Goal: Task Accomplishment & Management: Use online tool/utility

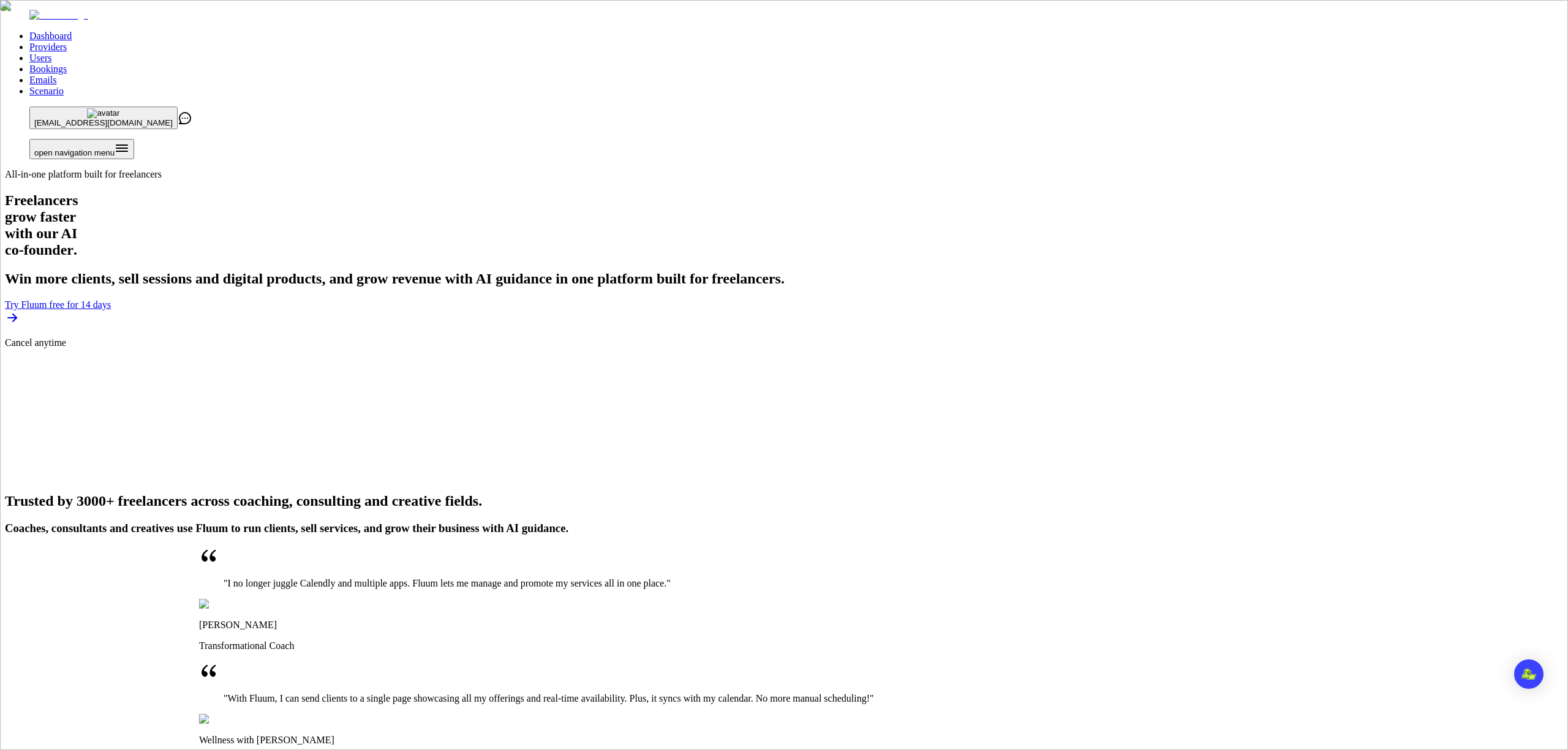
click at [67, 42] on link "Providers" at bounding box center [48, 47] width 37 height 10
click at [52, 53] on link "Users" at bounding box center [41, 58] width 22 height 10
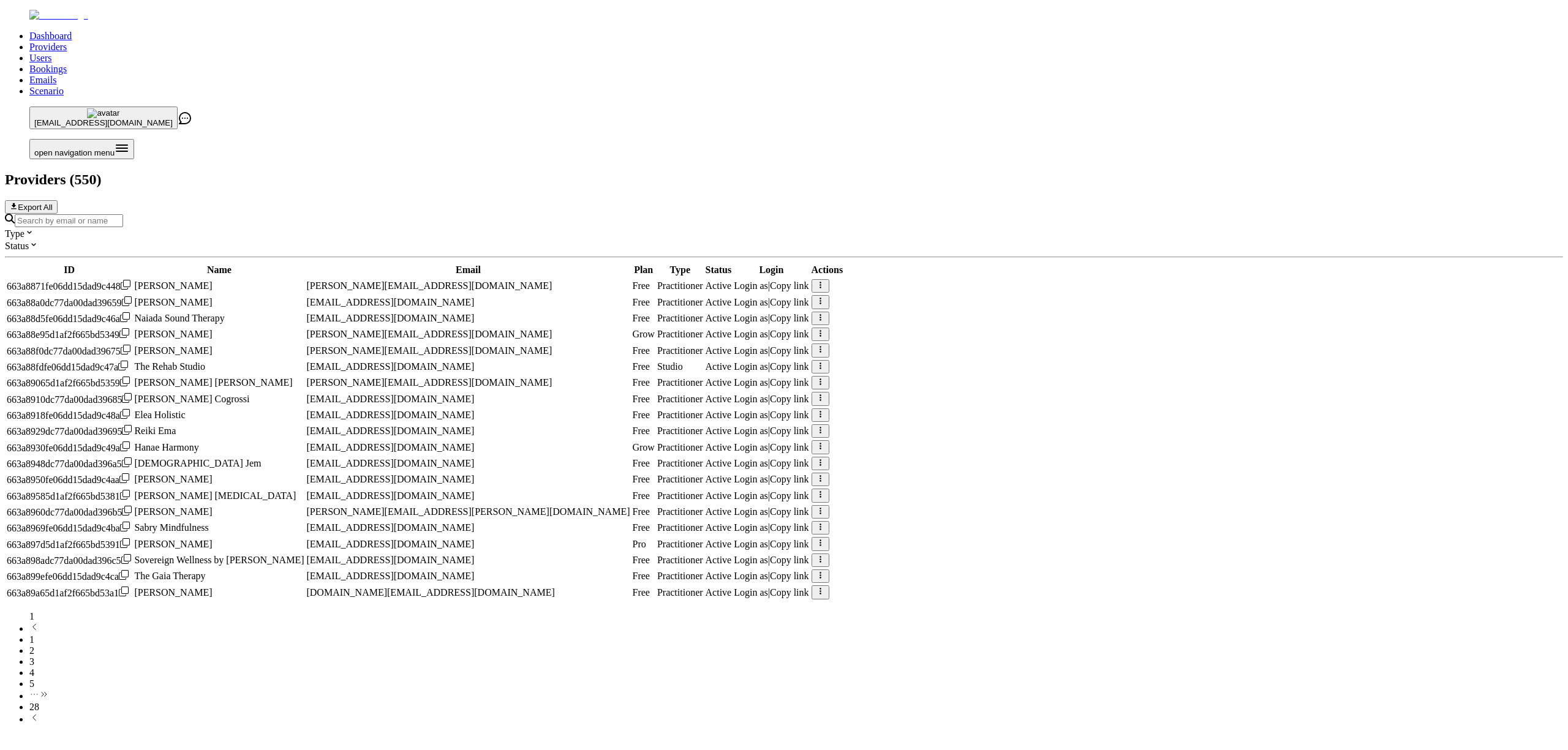
click at [123, 215] on input "Search by email or name" at bounding box center [69, 221] width 109 height 13
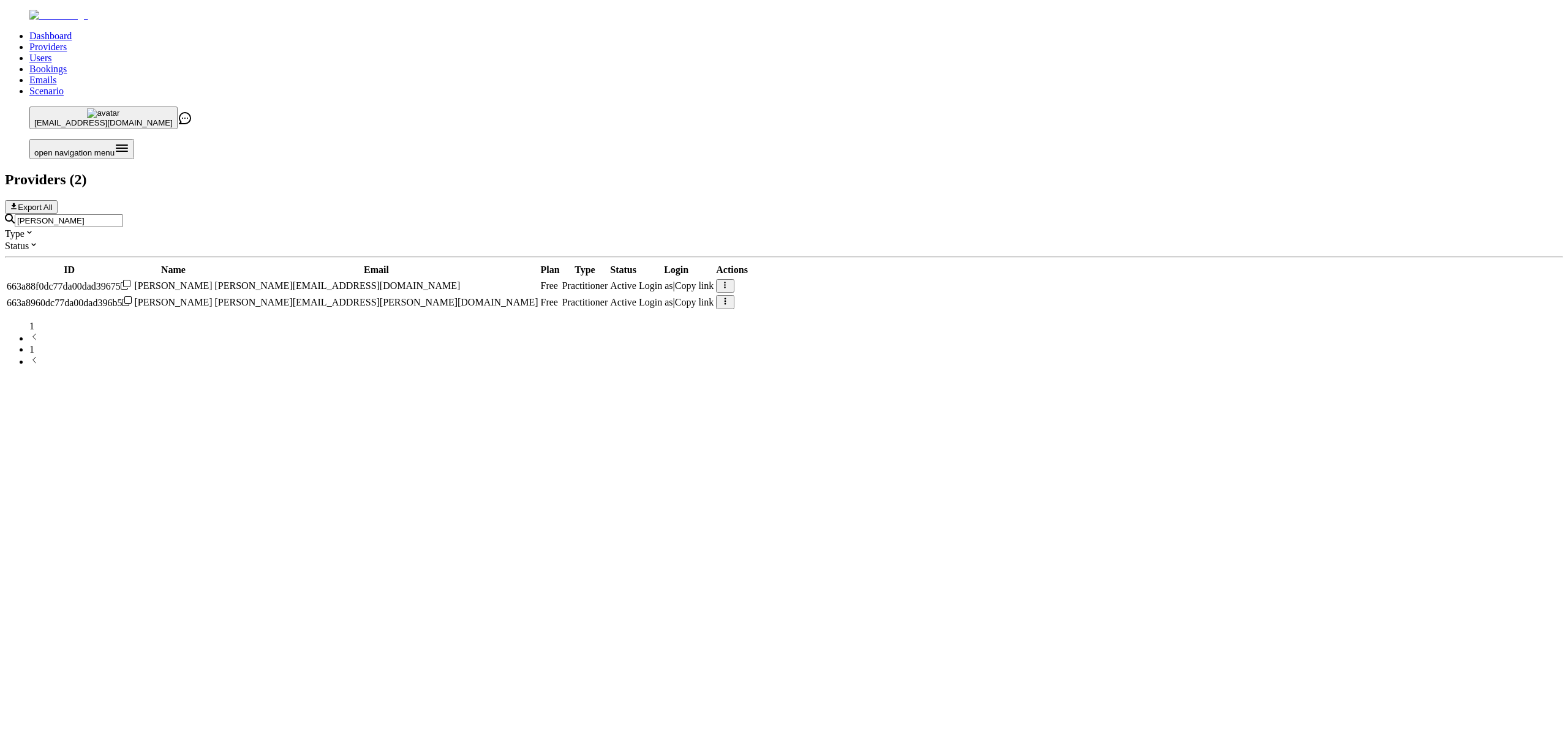
type input "linda"
click at [52, 53] on link "Users" at bounding box center [41, 58] width 22 height 10
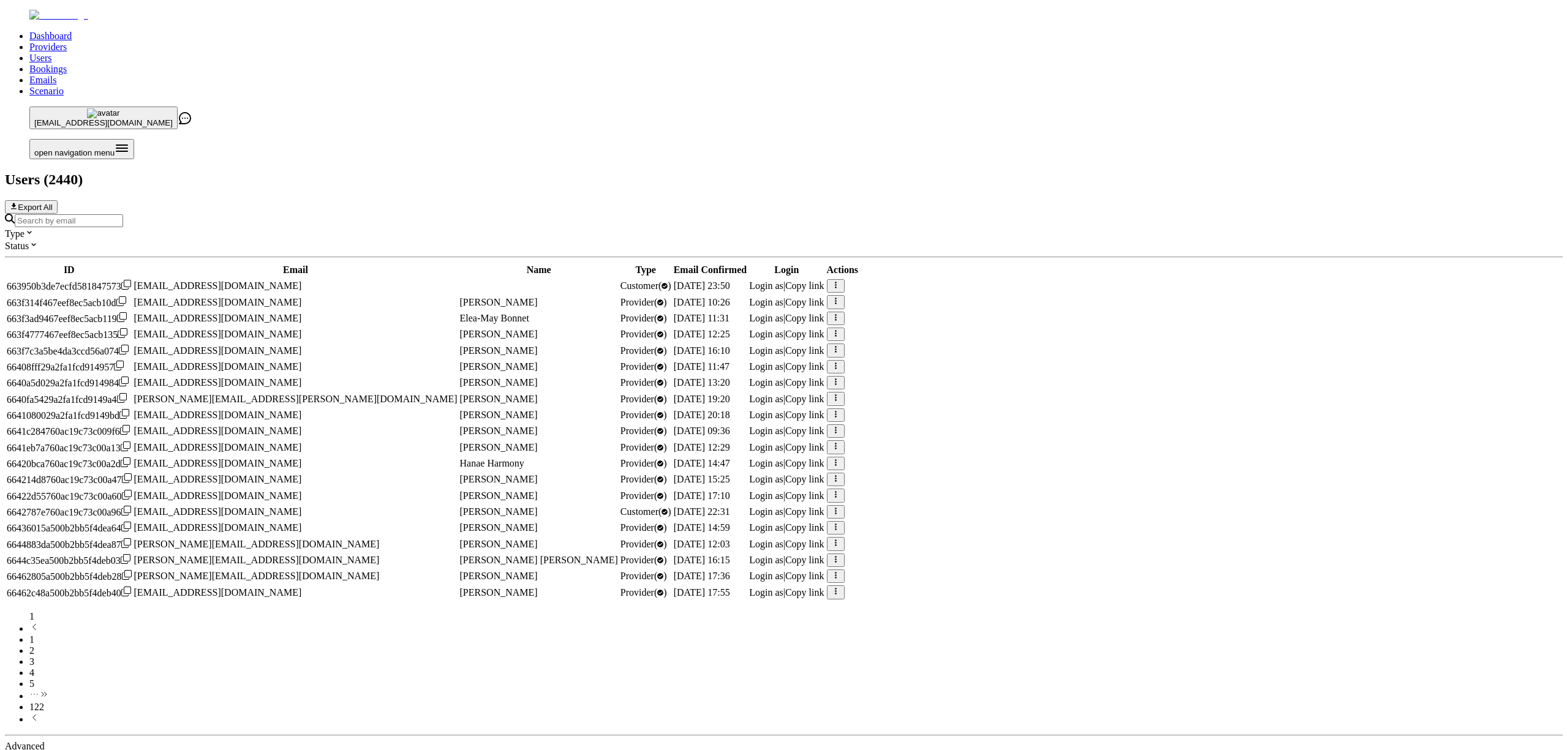
click at [123, 215] on input "Search by email" at bounding box center [69, 221] width 109 height 13
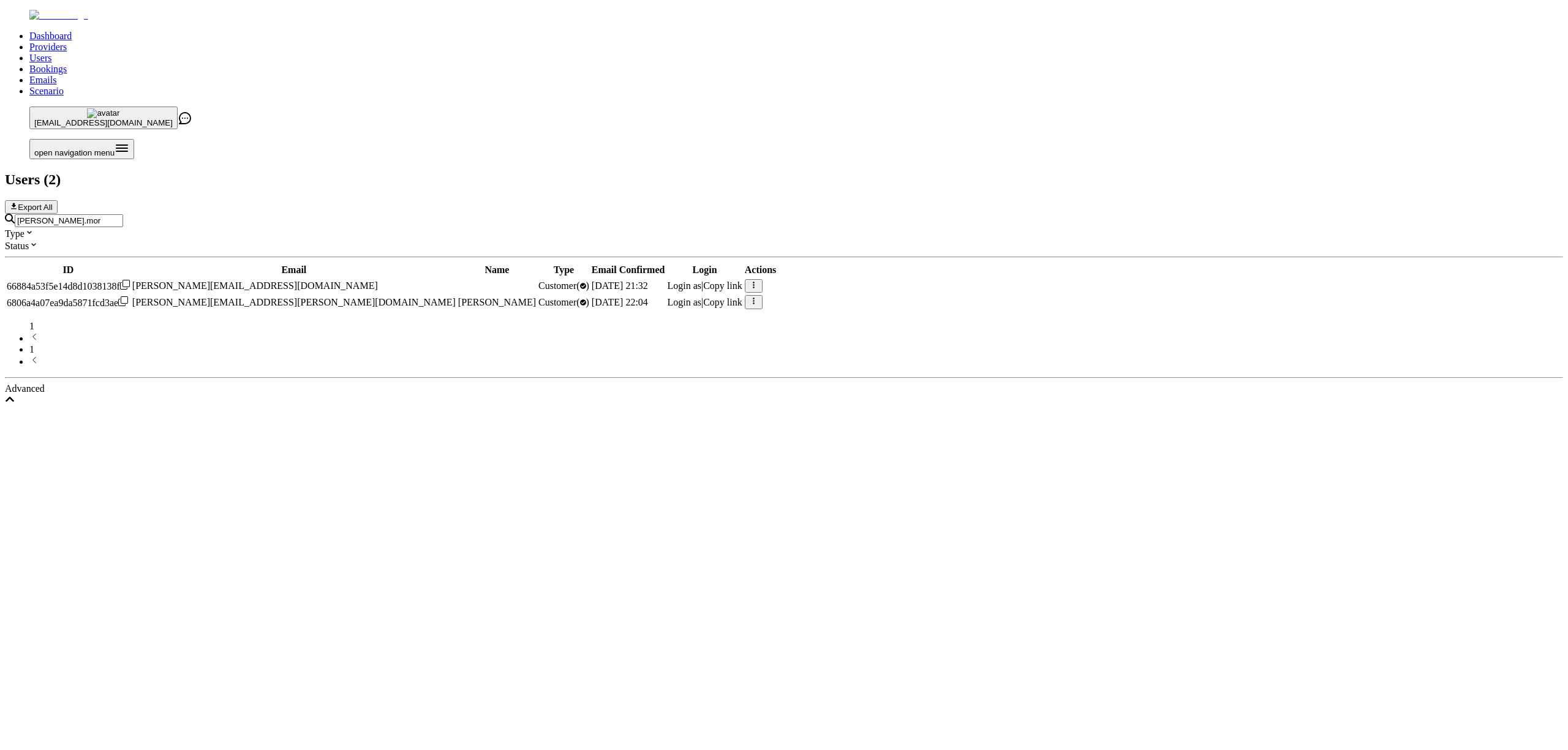
type input "linda.mor"
click at [701, 297] on span "Login as" at bounding box center [684, 302] width 34 height 10
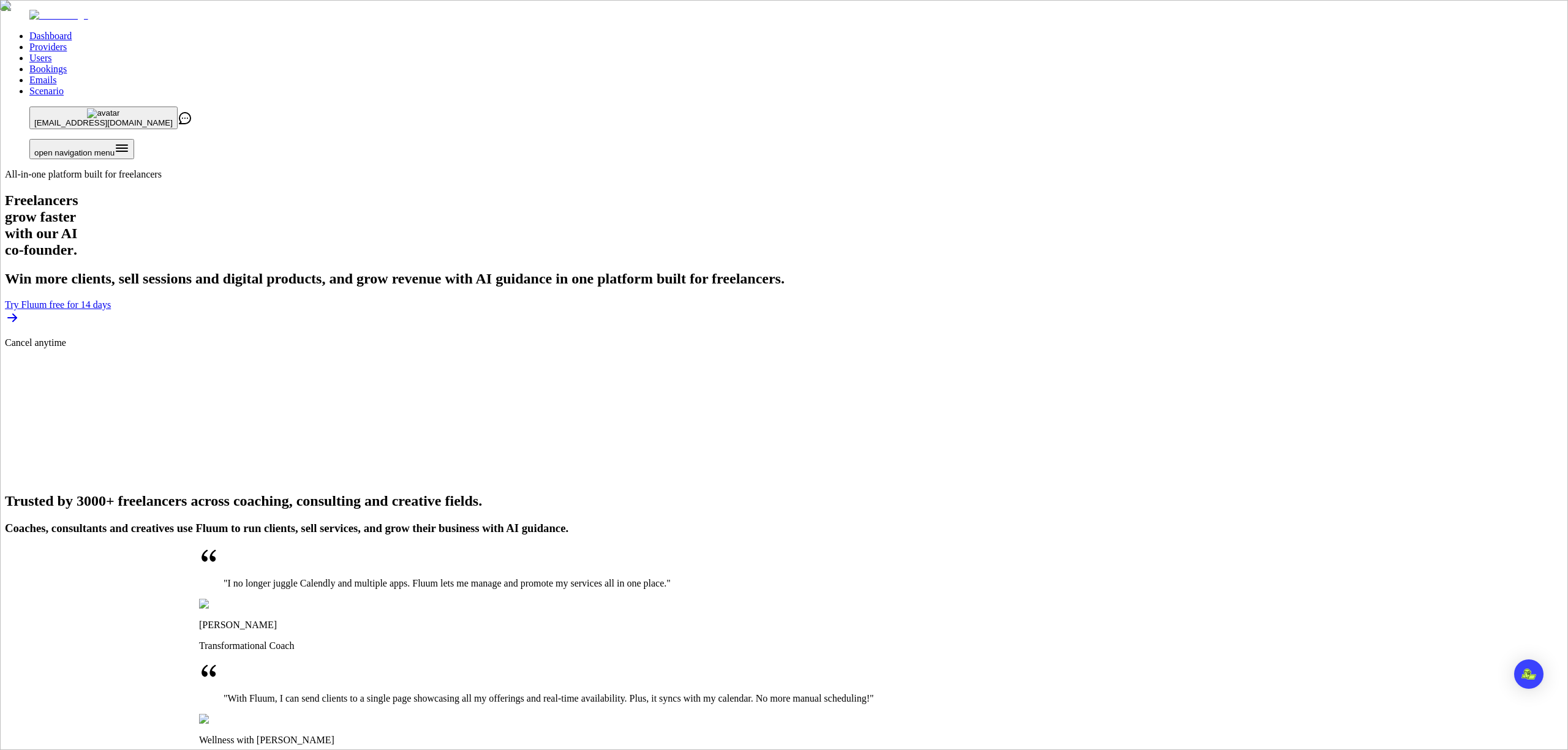
click at [67, 42] on link "Providers" at bounding box center [48, 47] width 37 height 10
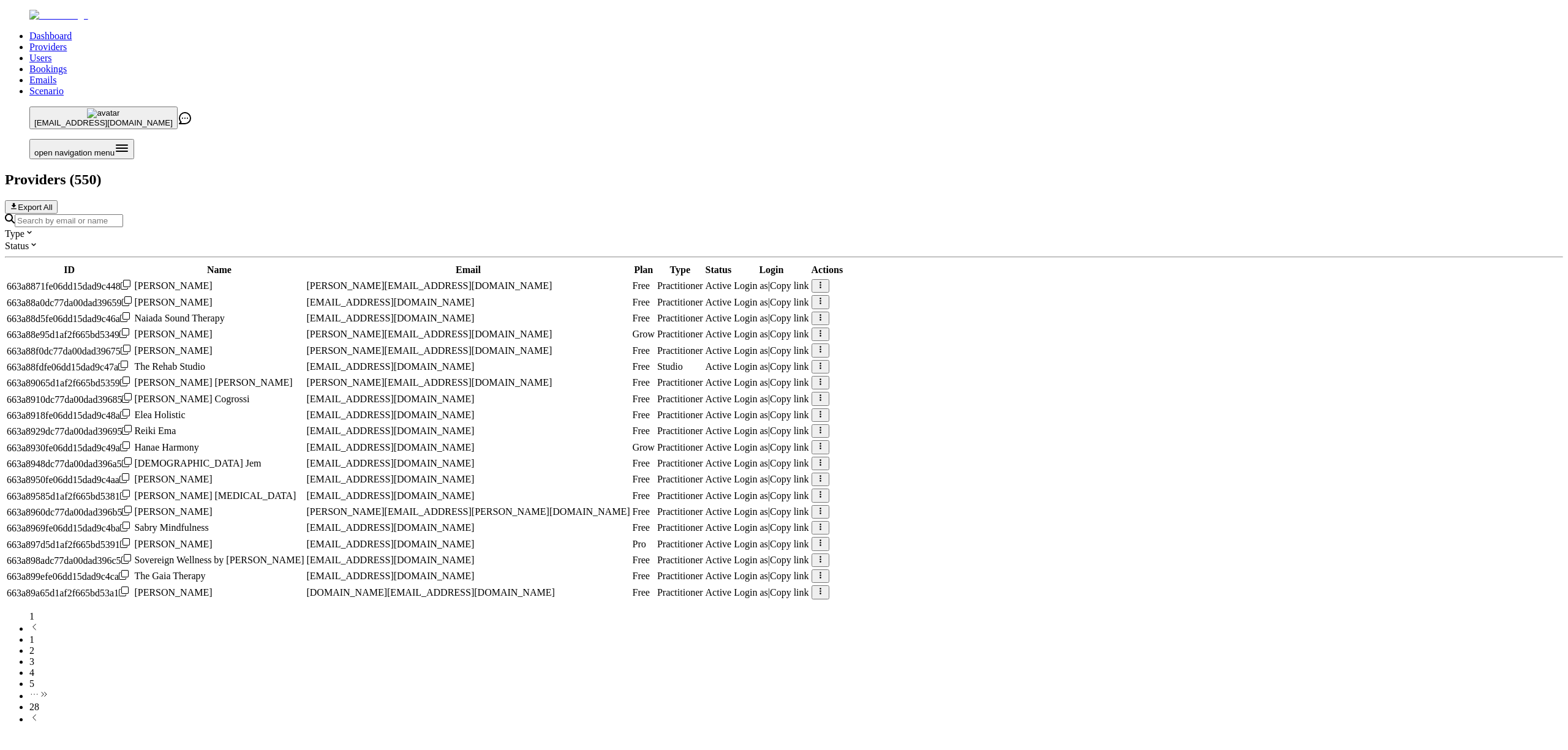
click at [123, 215] on input "Search by email or name" at bounding box center [69, 221] width 109 height 13
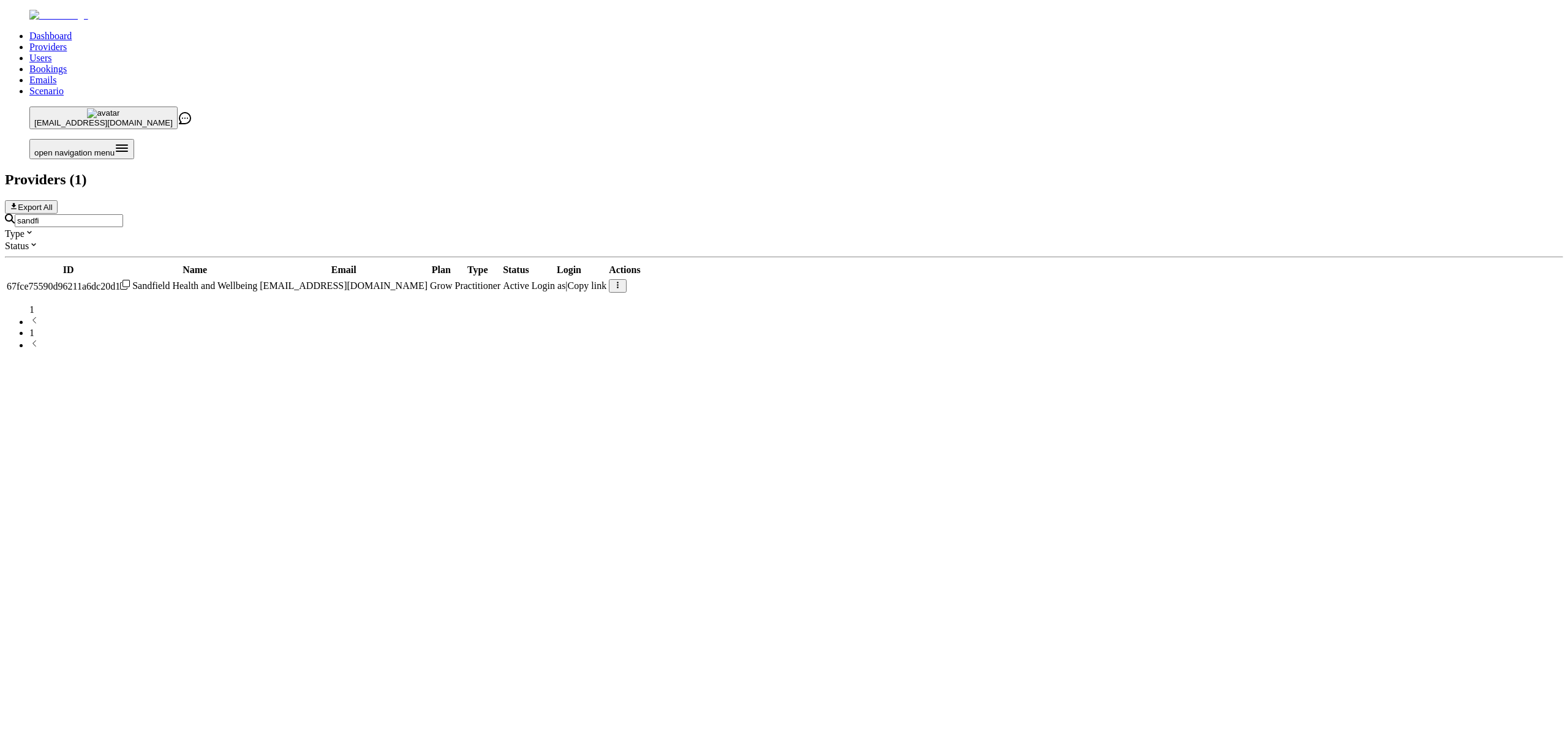
type input "sandfi"
click at [566, 281] on span "Login as" at bounding box center [549, 286] width 34 height 10
